Goal: Navigation & Orientation: Find specific page/section

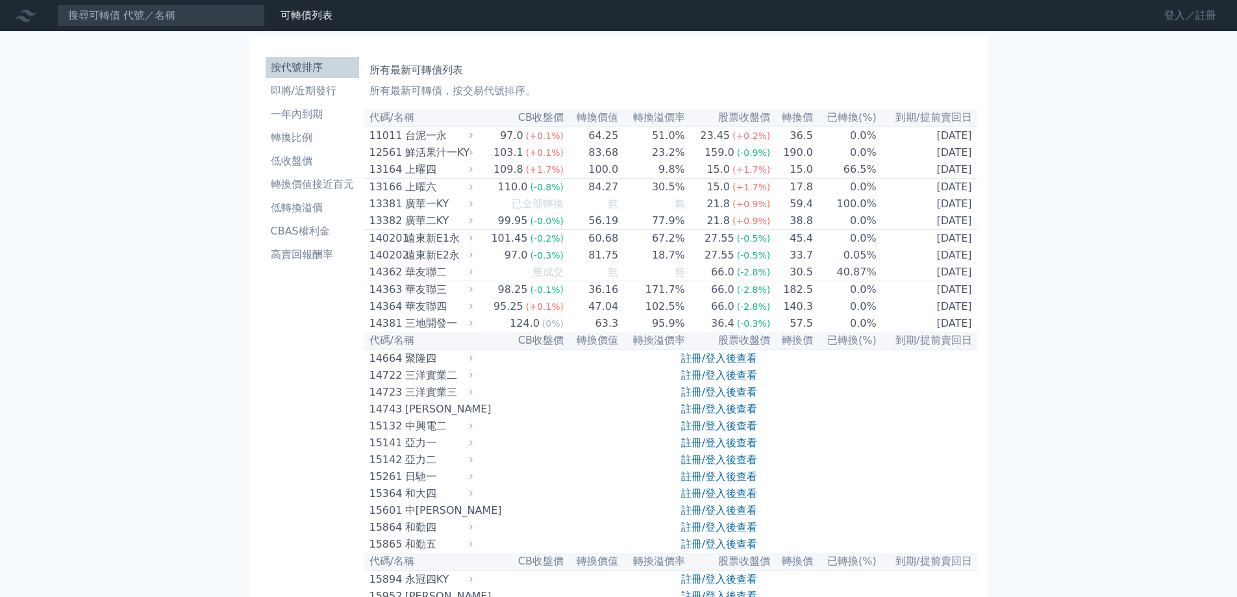
click at [1182, 10] on link "登入／註冊" at bounding box center [1190, 15] width 73 height 21
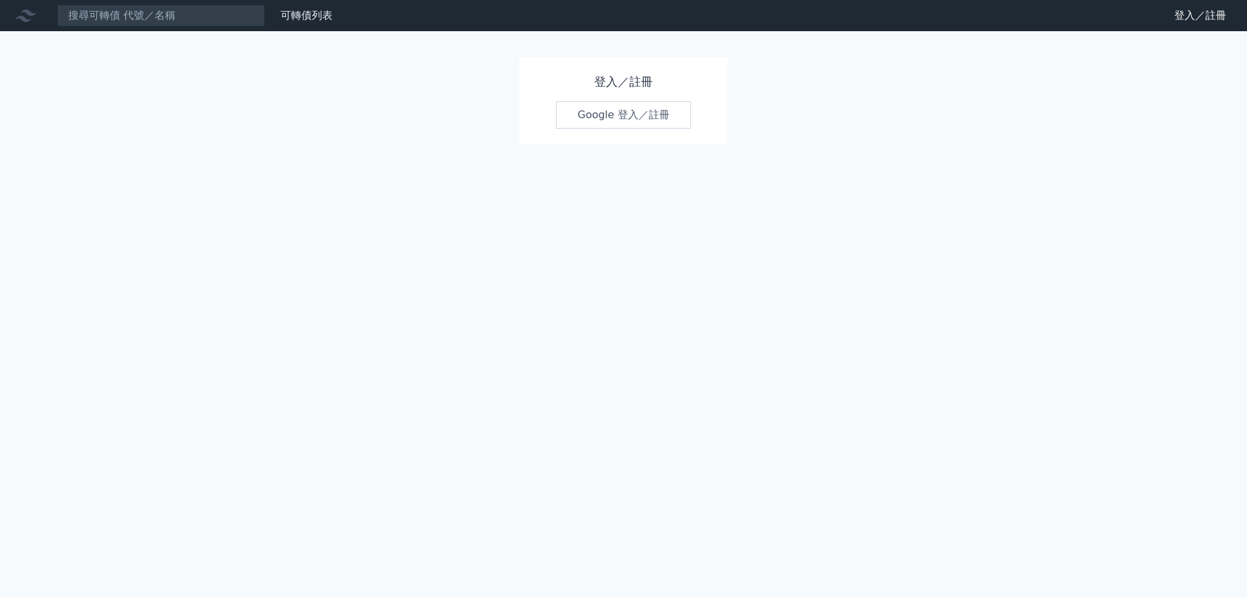
click at [654, 114] on link "Google 登入／註冊" at bounding box center [623, 114] width 135 height 27
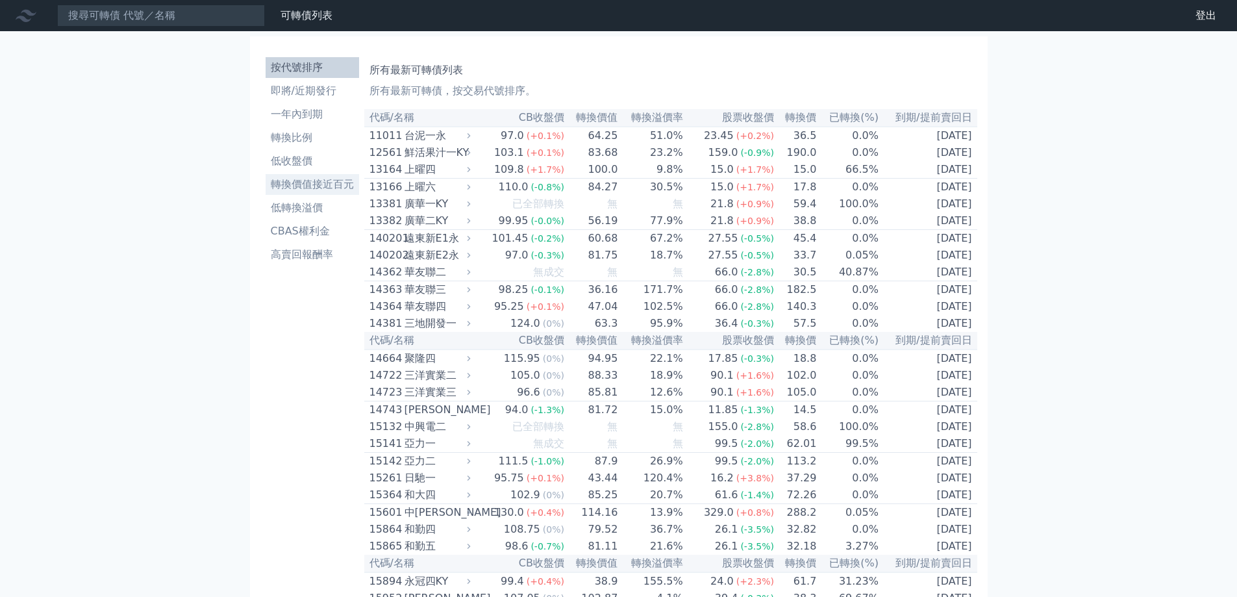
click at [319, 183] on li "轉換價值接近百元" at bounding box center [313, 185] width 94 height 16
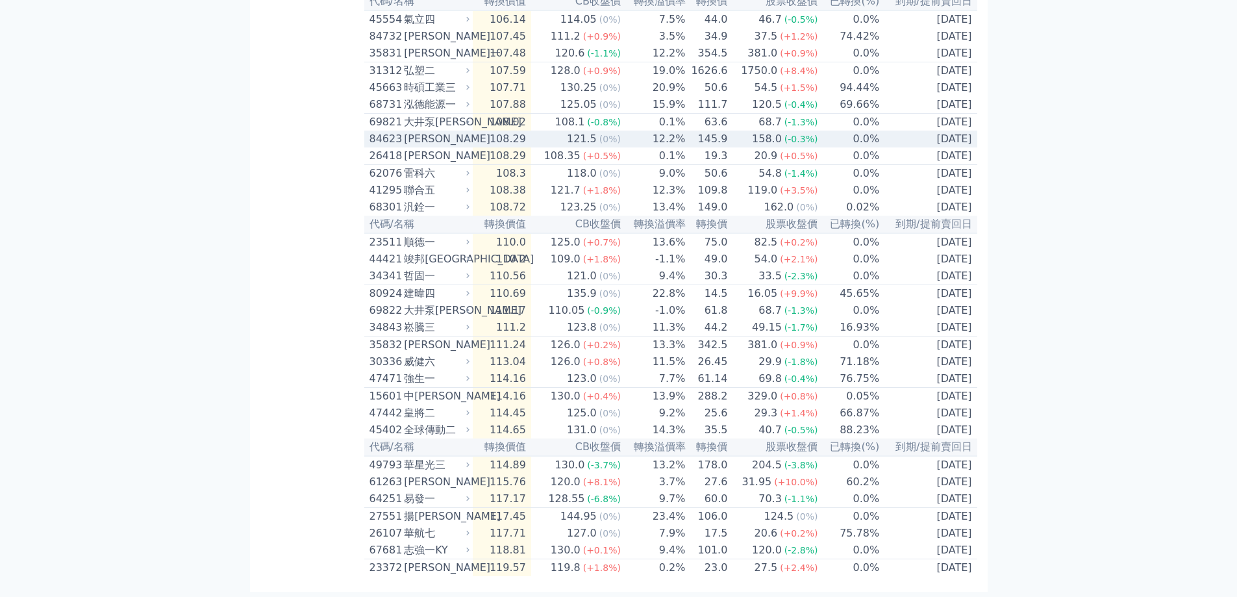
scroll to position [2468, 0]
